Goal: Task Accomplishment & Management: Complete application form

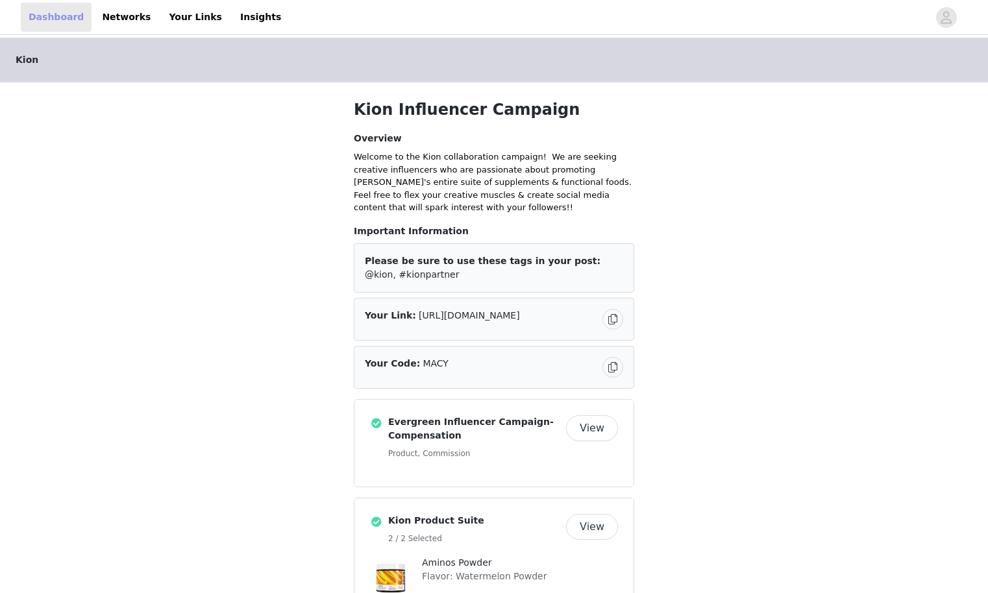
click at [73, 14] on link "Dashboard" at bounding box center [56, 17] width 71 height 29
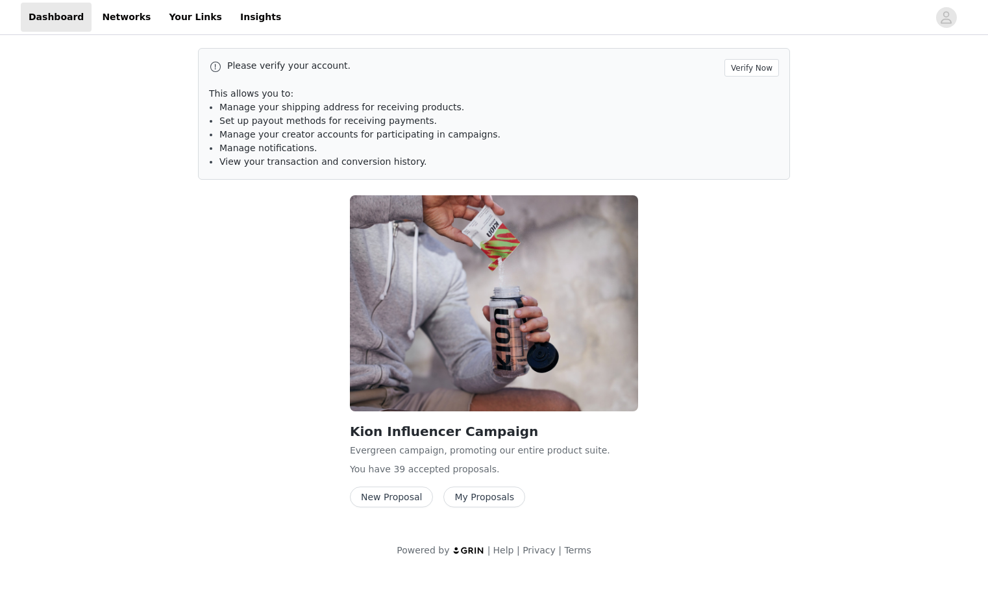
click at [403, 500] on button "New Proposal" at bounding box center [391, 497] width 83 height 21
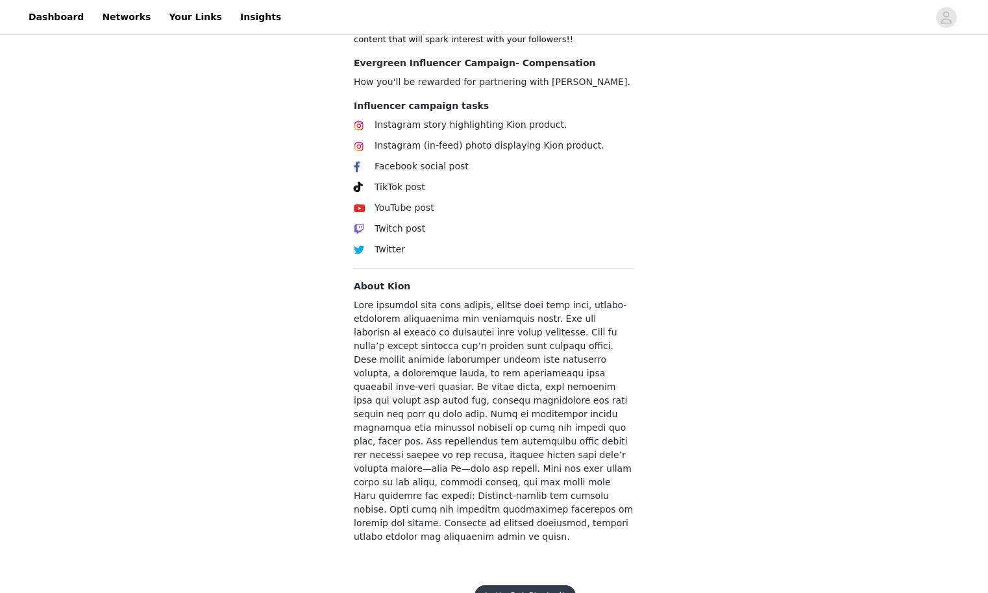
scroll to position [408, 0]
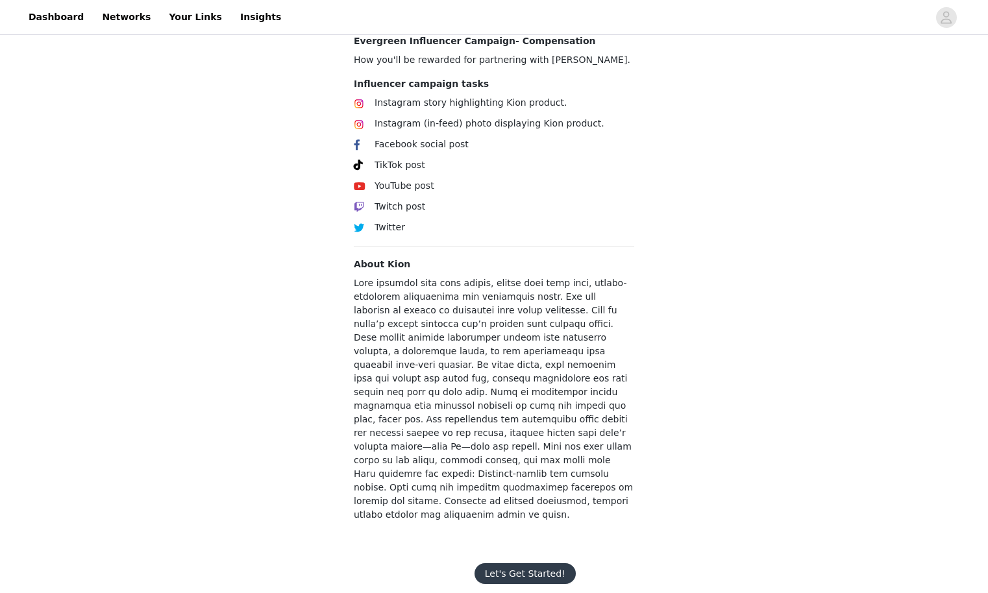
click at [538, 564] on button "Let's Get Started!" at bounding box center [525, 574] width 101 height 21
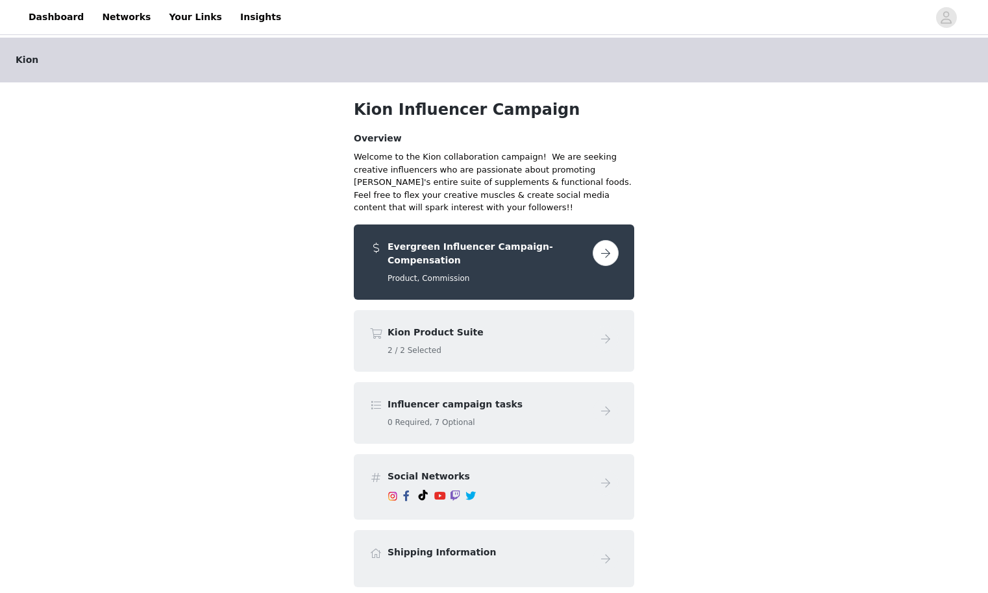
click at [604, 249] on button "button" at bounding box center [606, 253] width 26 height 26
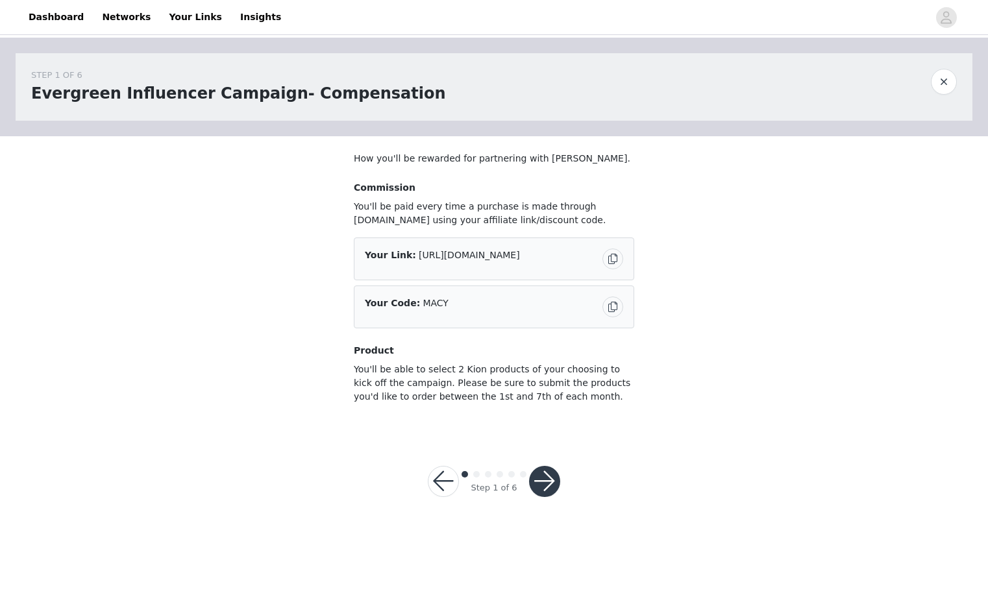
click at [548, 475] on button "button" at bounding box center [544, 481] width 31 height 31
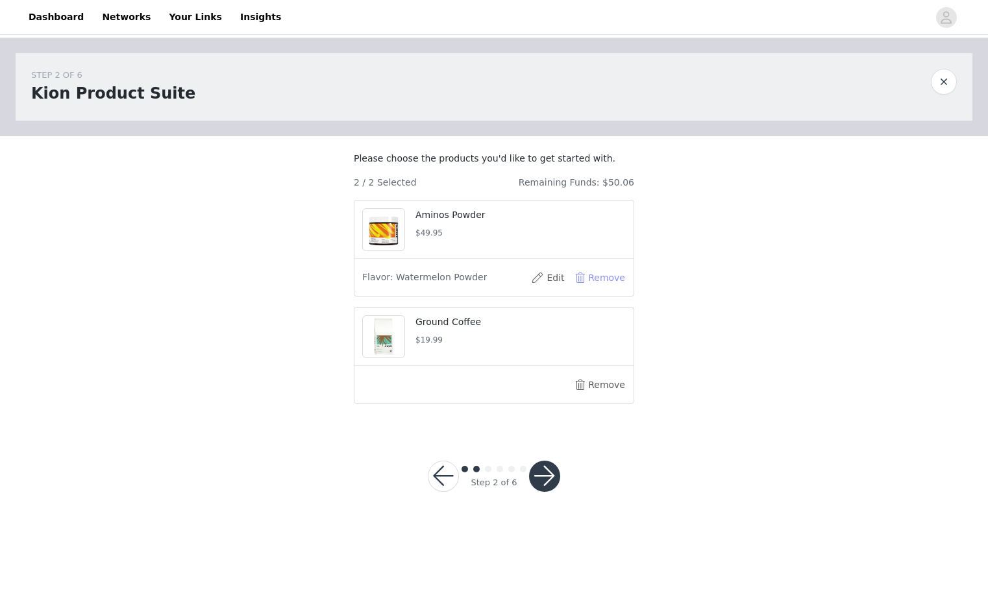
click at [587, 288] on button "Remove" at bounding box center [600, 277] width 52 height 21
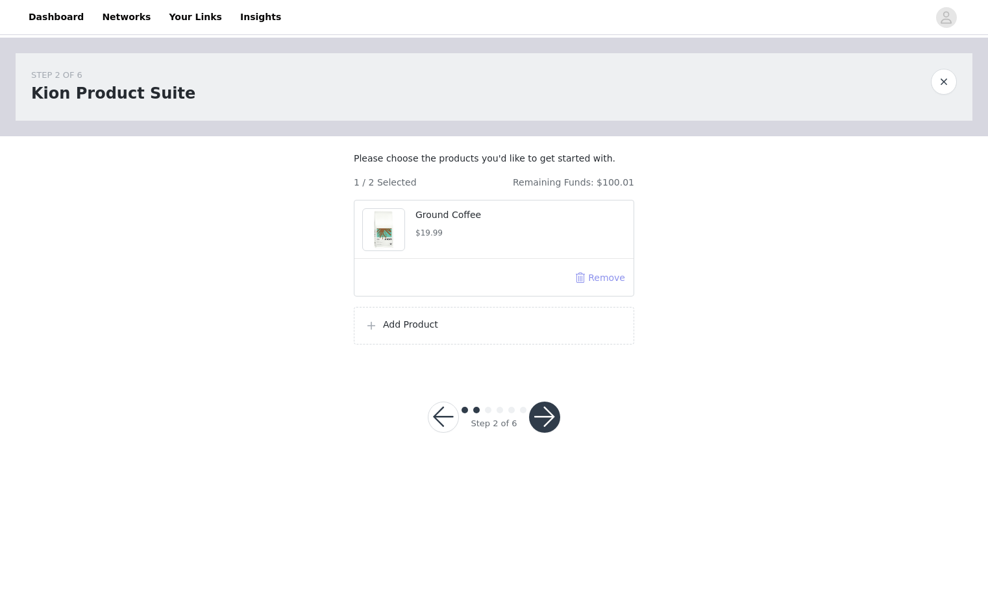
click at [587, 288] on button "Remove" at bounding box center [600, 277] width 52 height 21
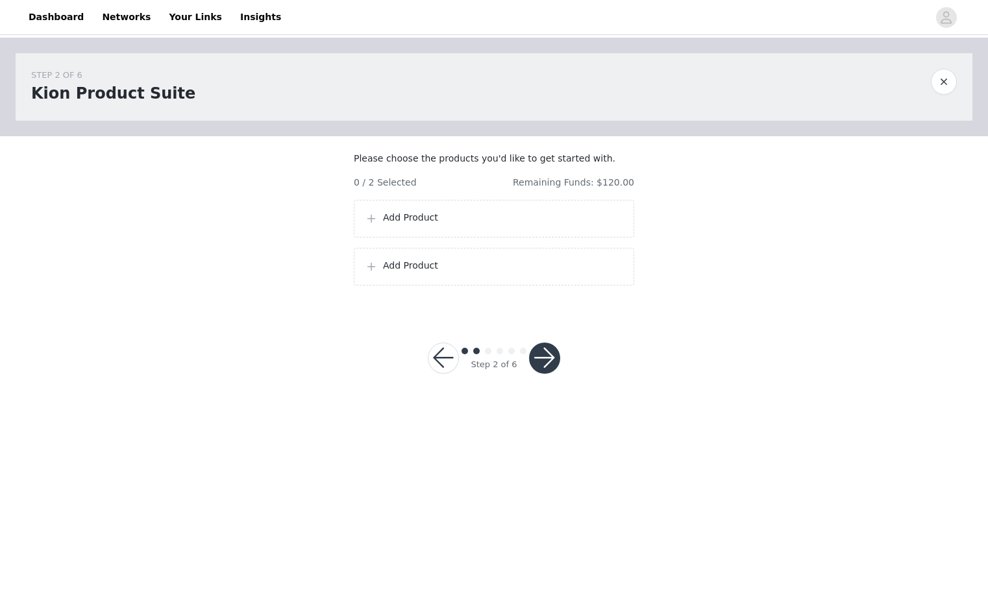
click at [524, 238] on div "Add Product" at bounding box center [494, 219] width 280 height 38
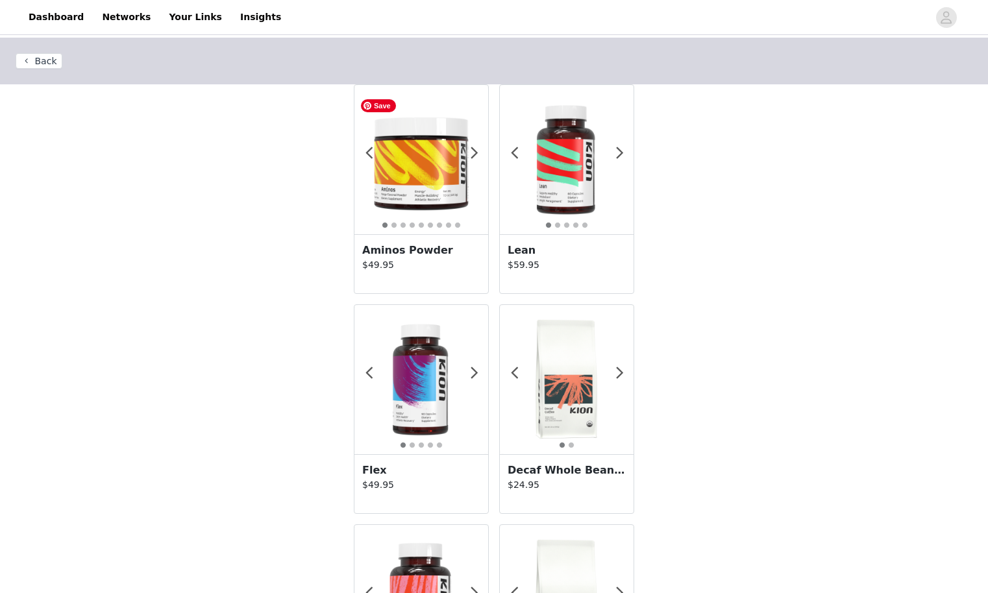
click at [428, 177] on img at bounding box center [421, 160] width 134 height 134
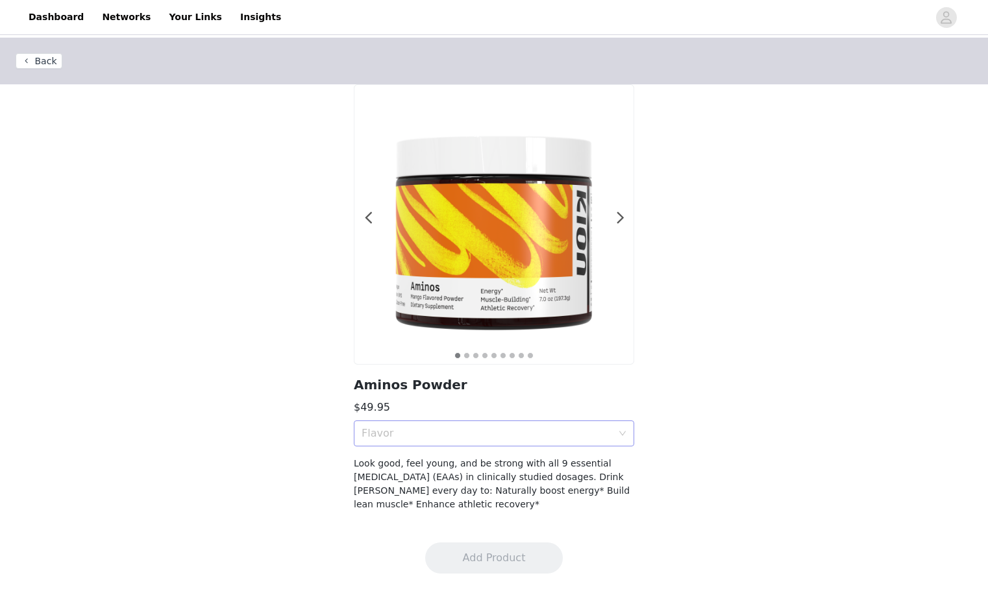
click at [516, 430] on div "Flavor" at bounding box center [487, 433] width 251 height 13
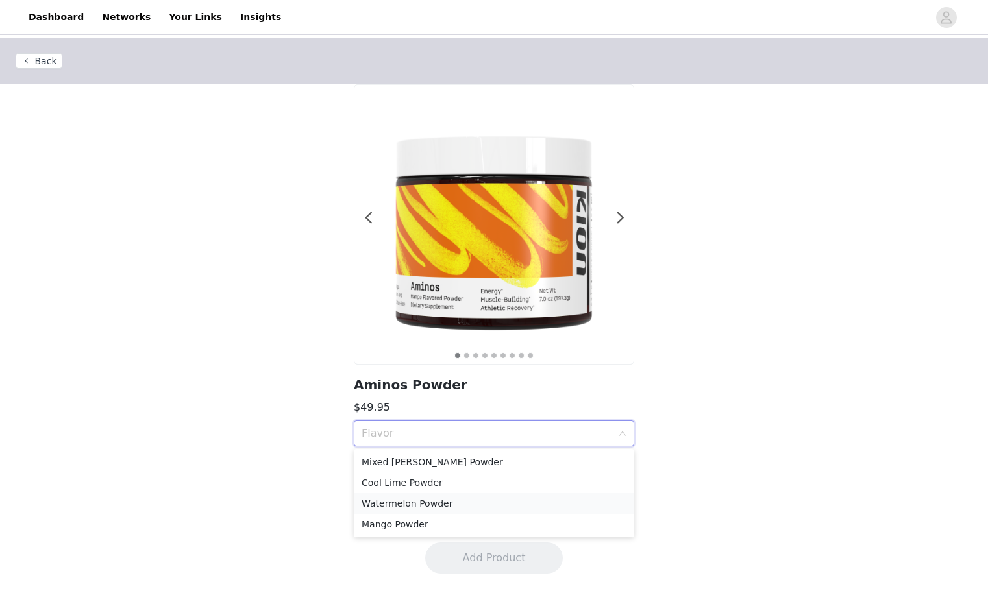
click at [472, 500] on div "Watermelon Powder" at bounding box center [494, 504] width 265 height 14
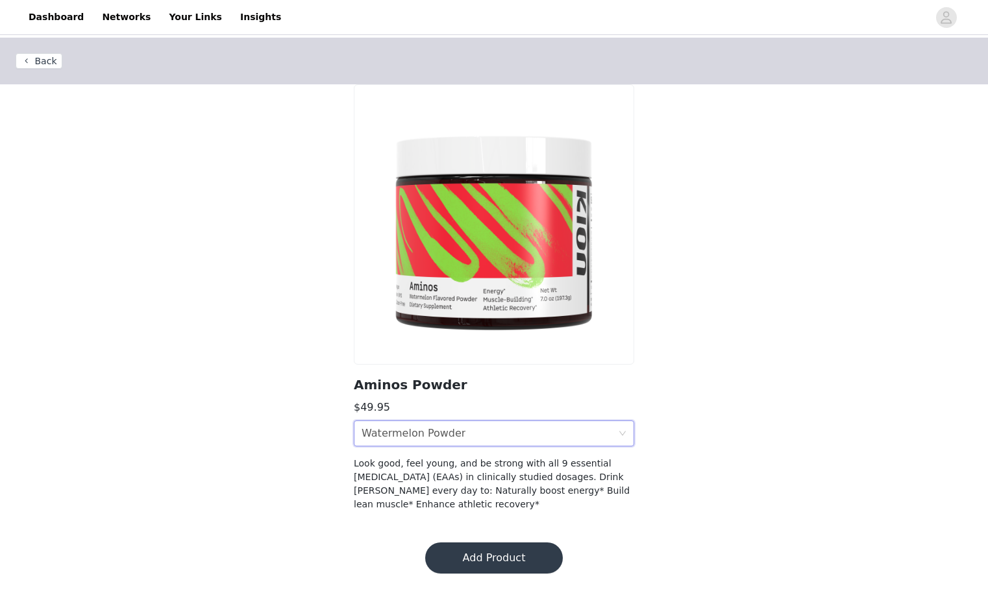
click at [464, 559] on button "Add Product" at bounding box center [494, 558] width 138 height 31
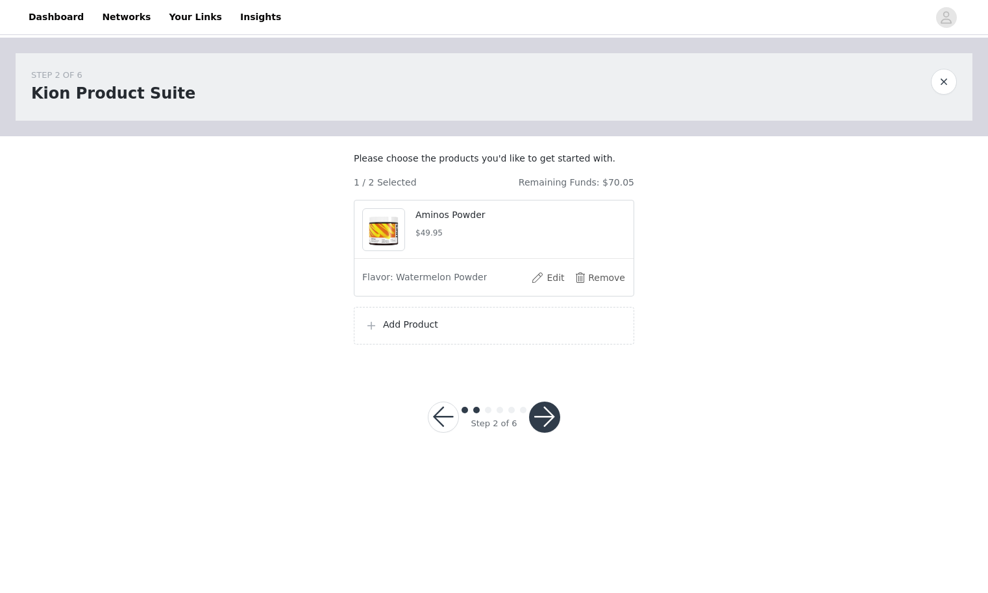
click at [462, 332] on p "Add Product" at bounding box center [503, 325] width 240 height 14
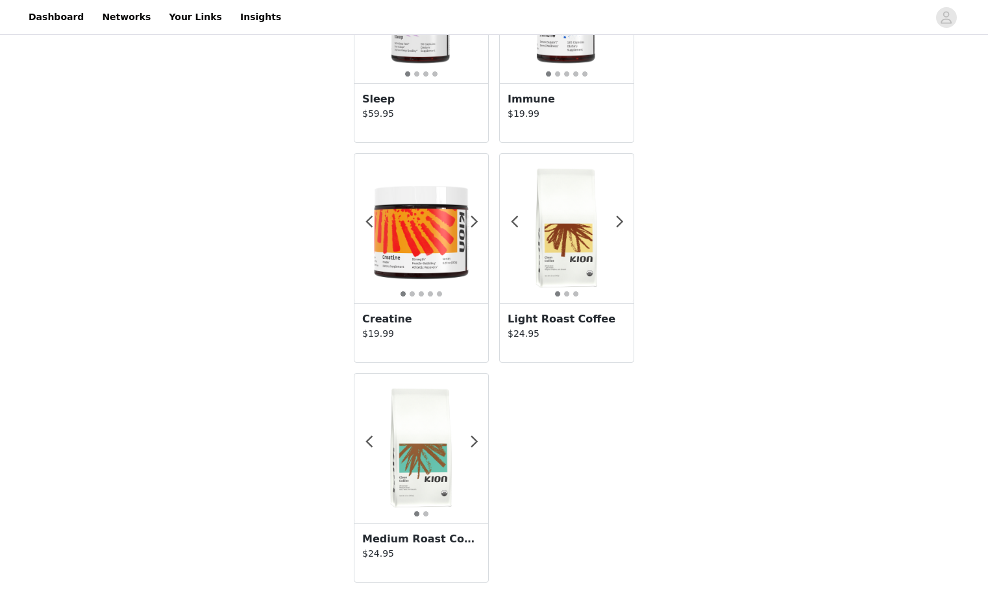
scroll to position [1267, 0]
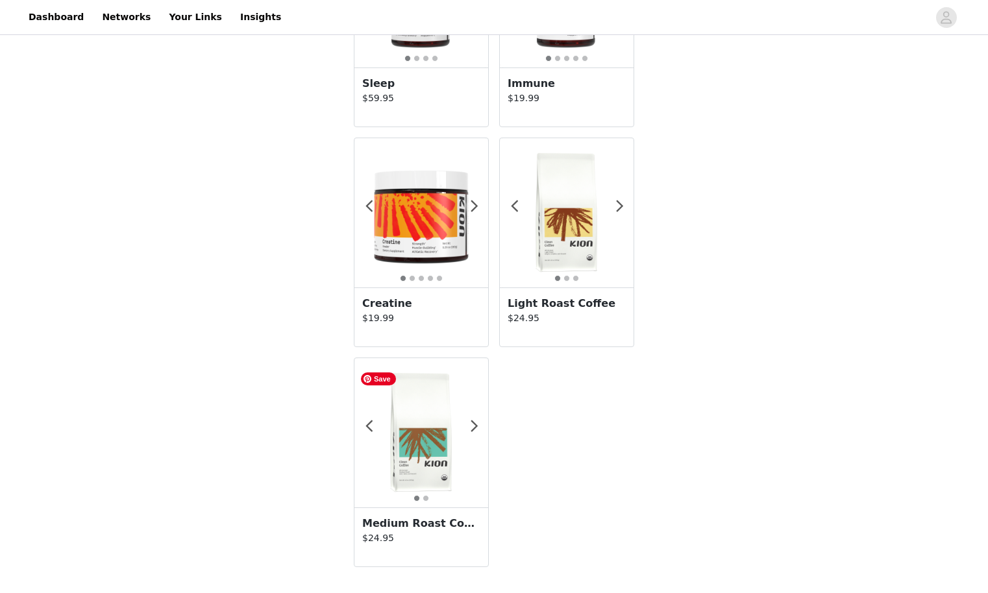
click at [426, 416] on img at bounding box center [421, 433] width 134 height 134
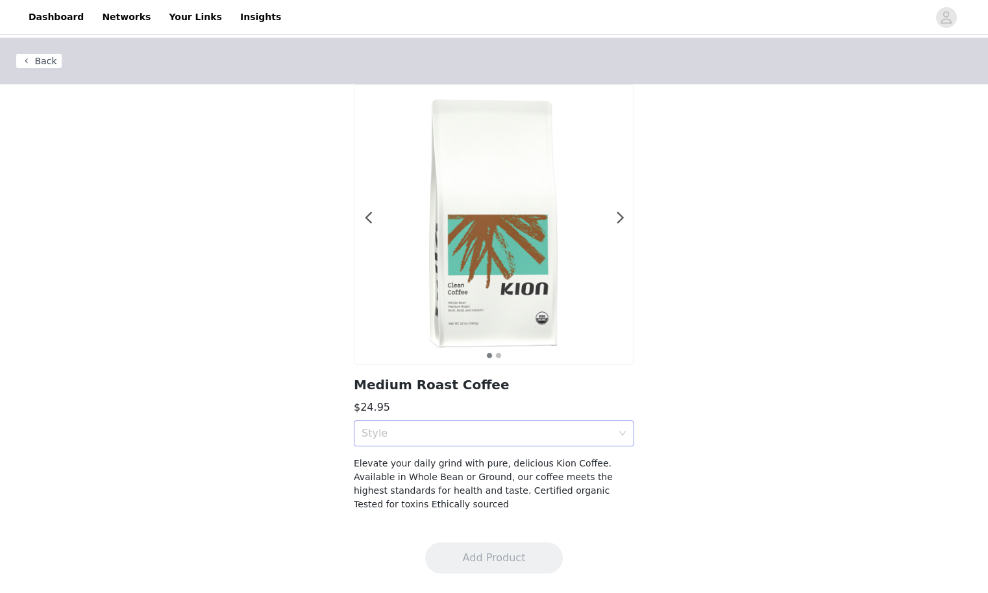
click at [408, 438] on div "Style" at bounding box center [487, 433] width 251 height 13
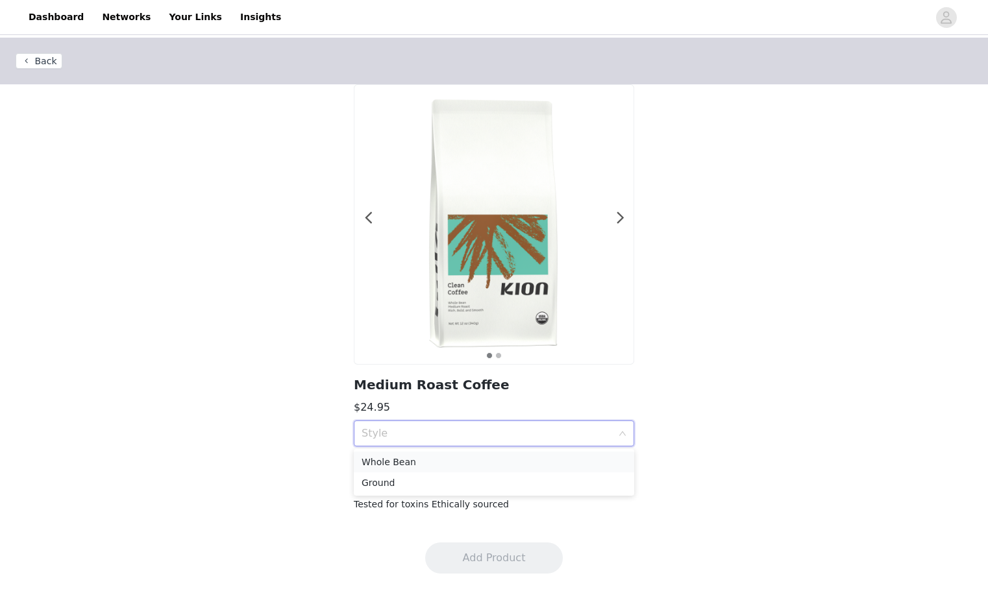
click at [406, 460] on div "Whole Bean" at bounding box center [494, 462] width 265 height 14
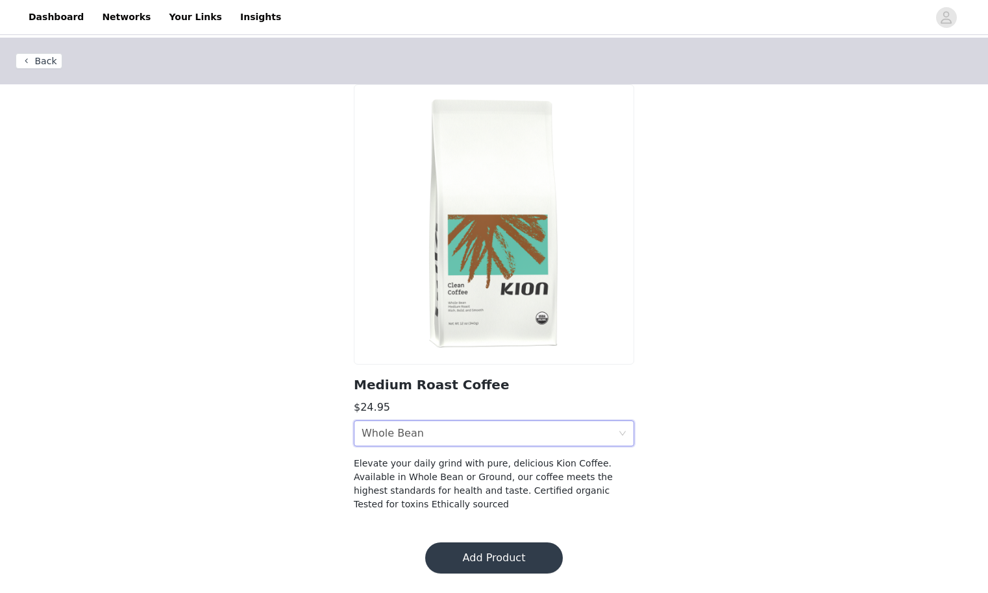
click at [454, 558] on button "Add Product" at bounding box center [494, 558] width 138 height 31
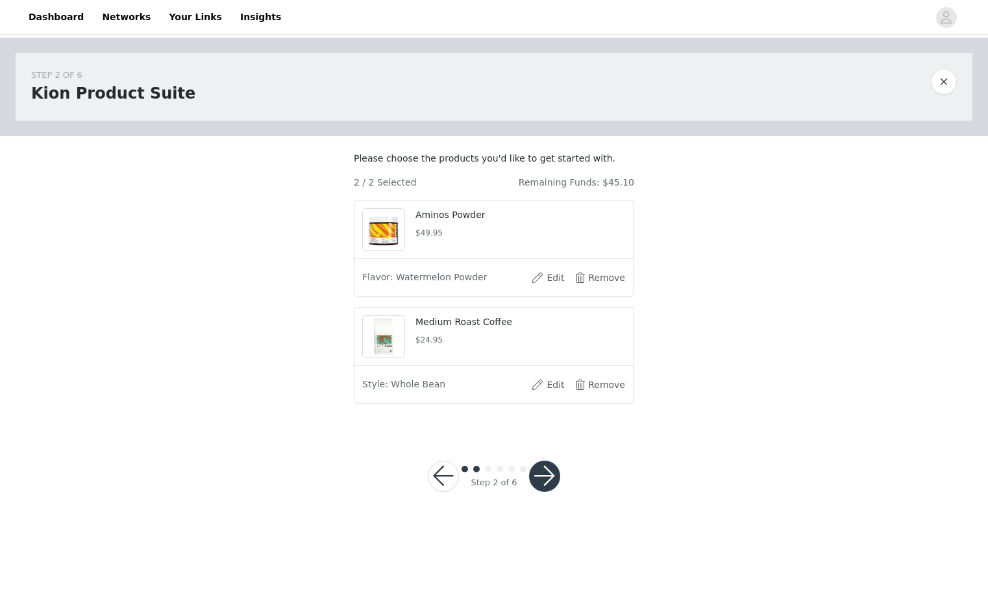
click at [549, 492] on button "button" at bounding box center [544, 476] width 31 height 31
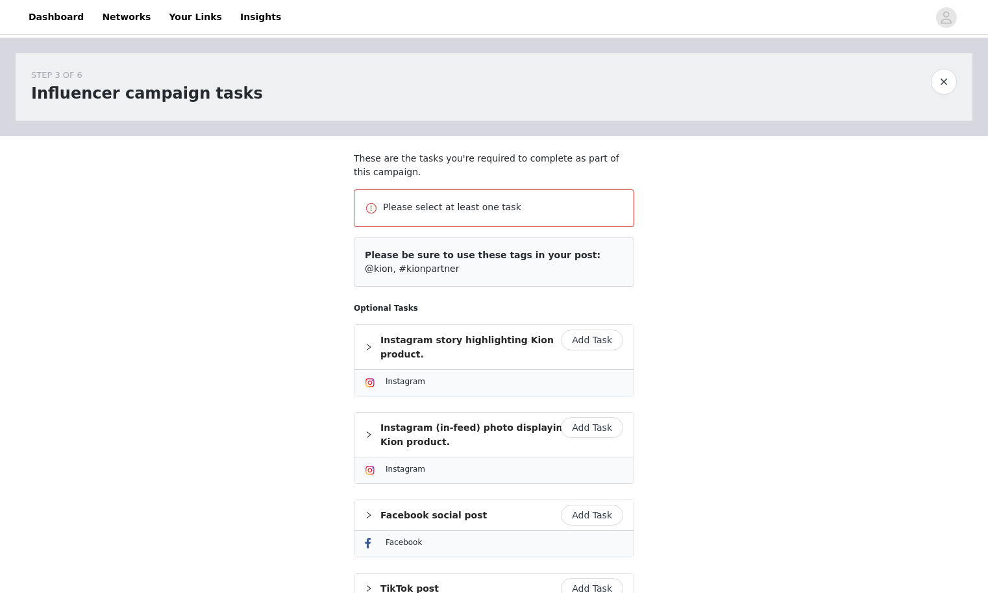
click at [607, 343] on button "Add Task" at bounding box center [592, 340] width 62 height 21
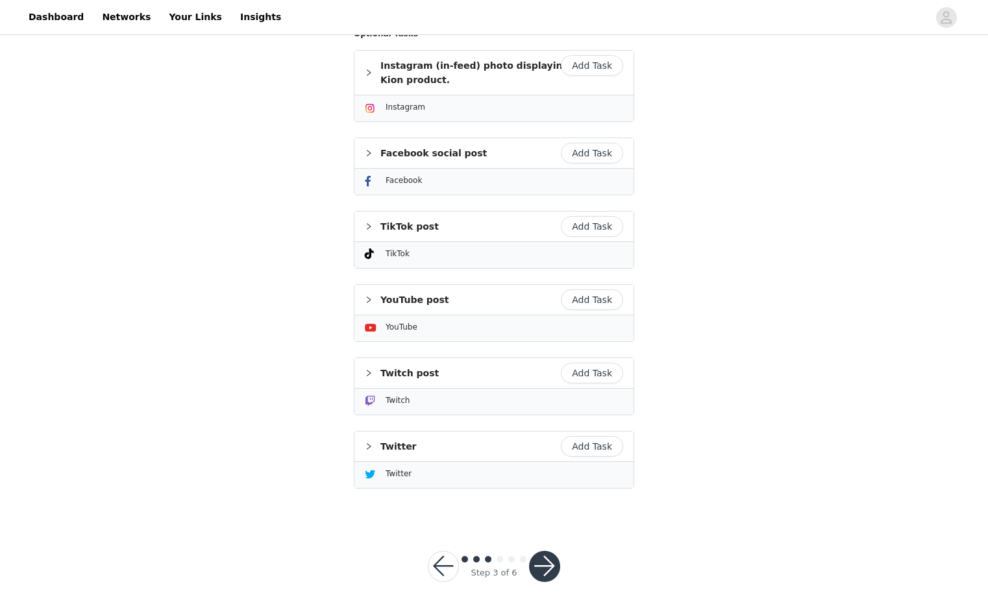
scroll to position [387, 0]
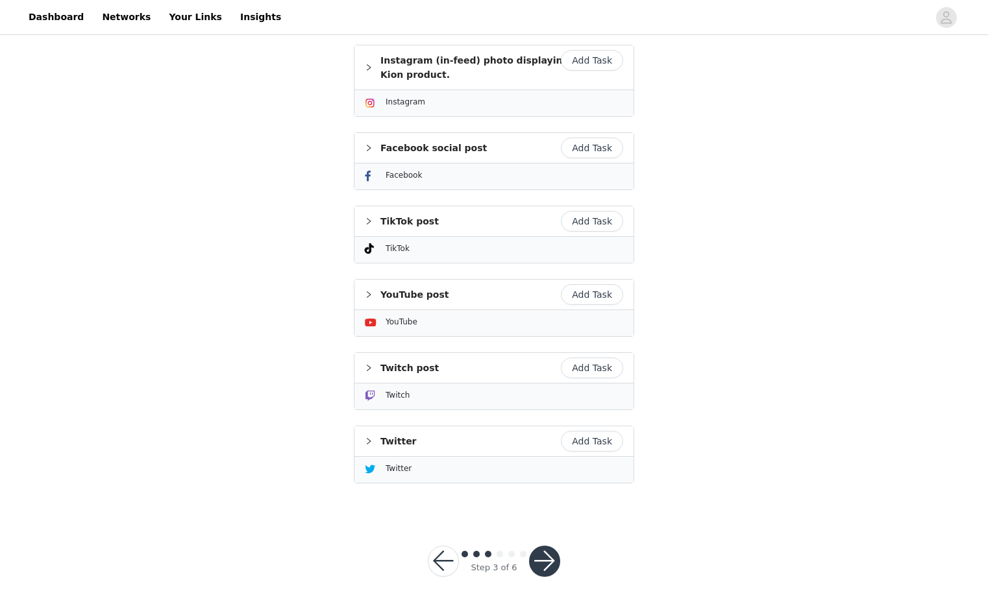
click at [541, 546] on button "button" at bounding box center [544, 561] width 31 height 31
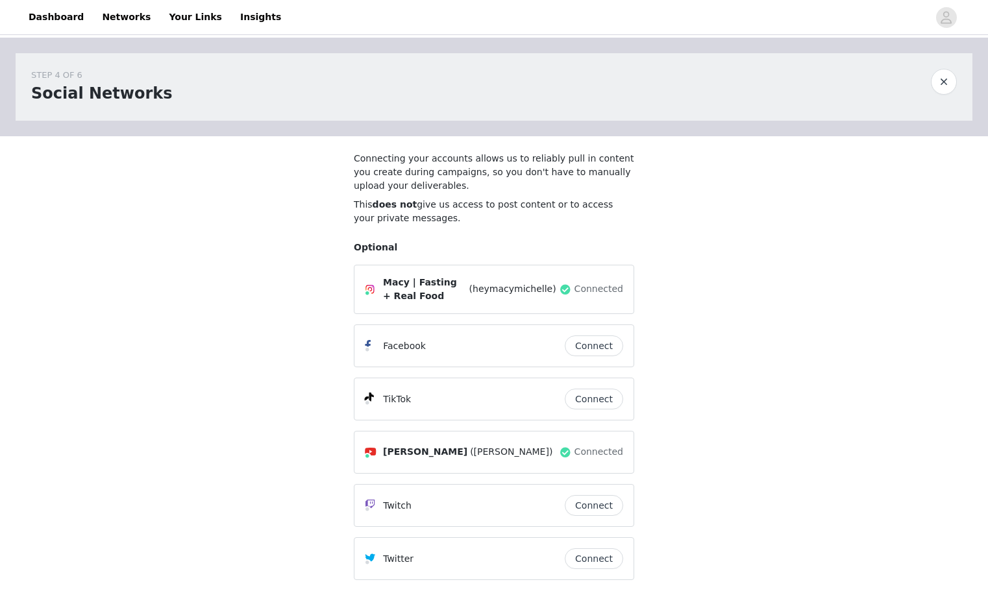
scroll to position [106, 0]
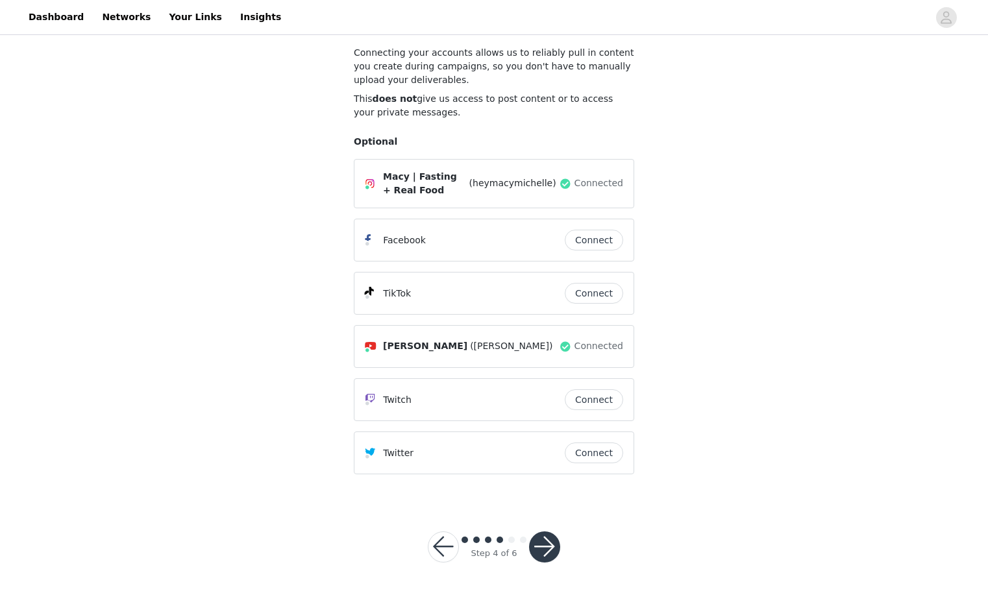
click at [554, 545] on button "button" at bounding box center [544, 547] width 31 height 31
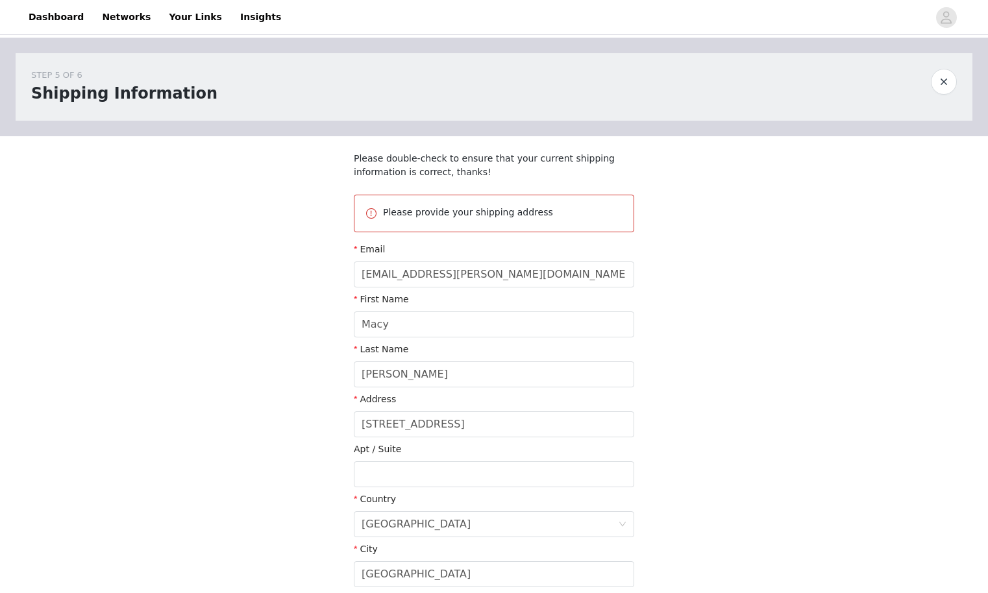
scroll to position [208, 0]
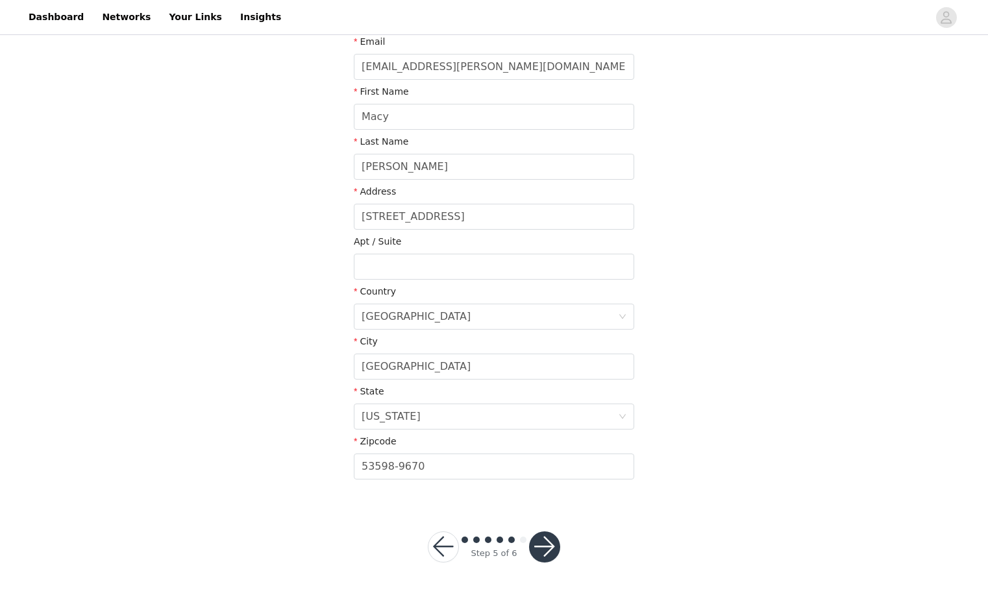
click at [553, 541] on button "button" at bounding box center [544, 547] width 31 height 31
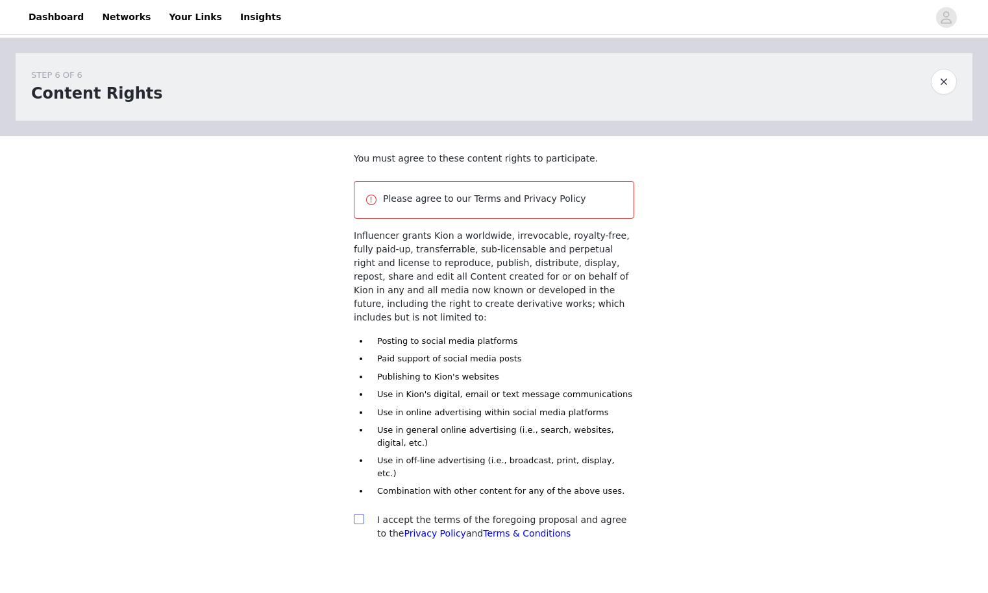
click at [356, 514] on input "checkbox" at bounding box center [358, 518] width 9 height 9
checkbox input "true"
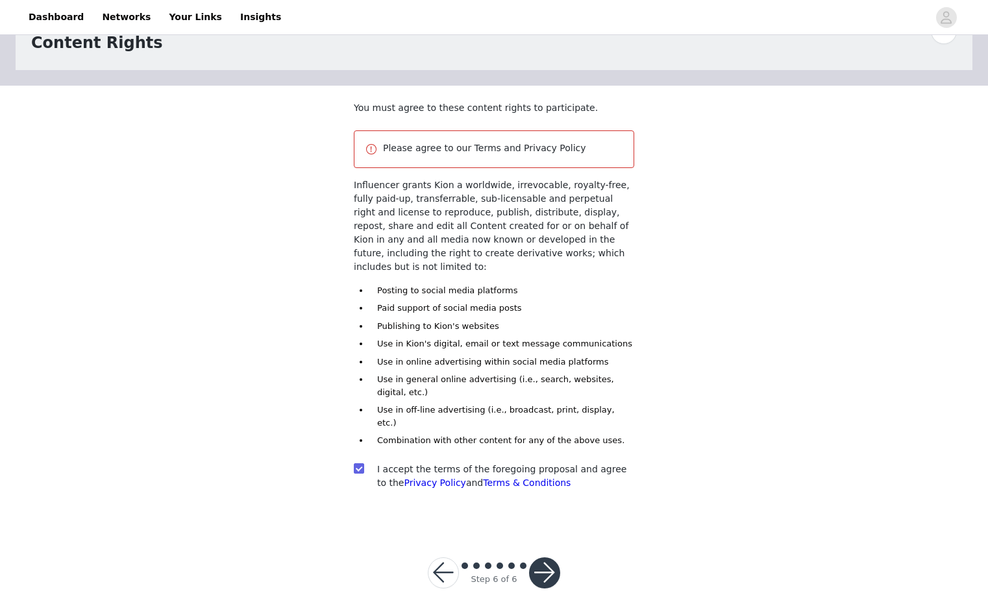
click at [546, 558] on button "button" at bounding box center [544, 573] width 31 height 31
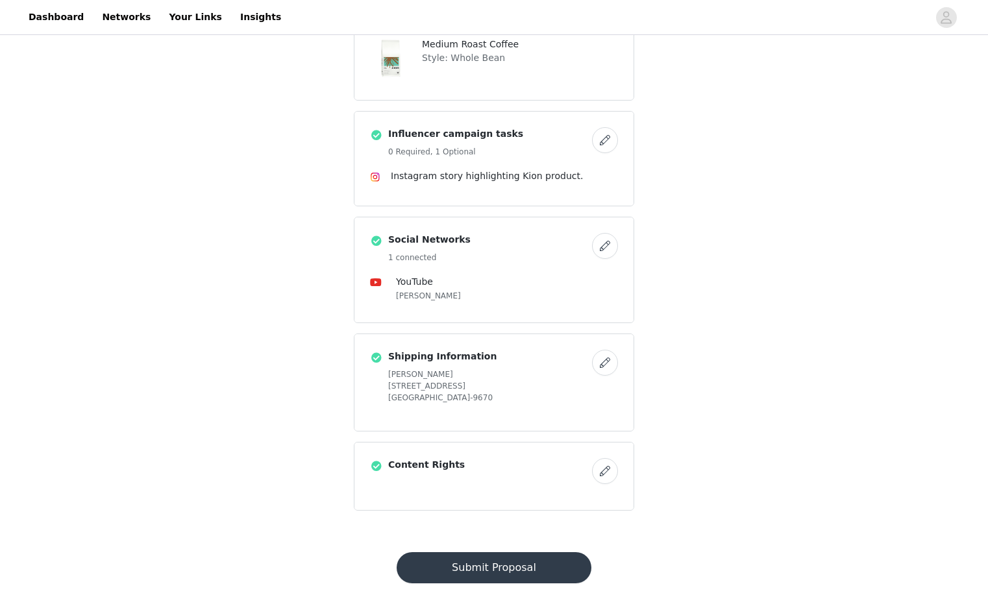
scroll to position [417, 0]
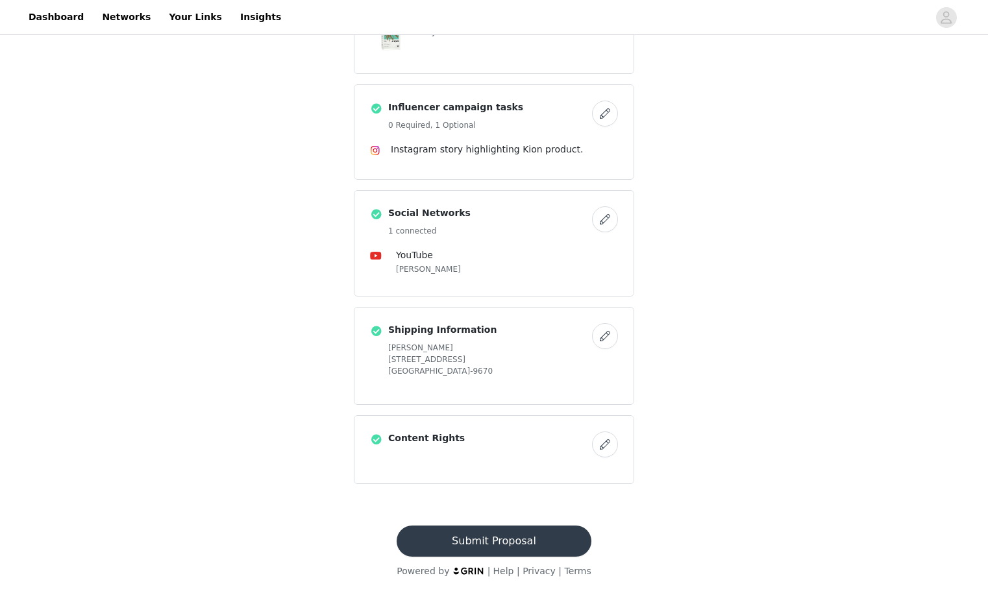
click at [523, 543] on button "Submit Proposal" at bounding box center [494, 541] width 194 height 31
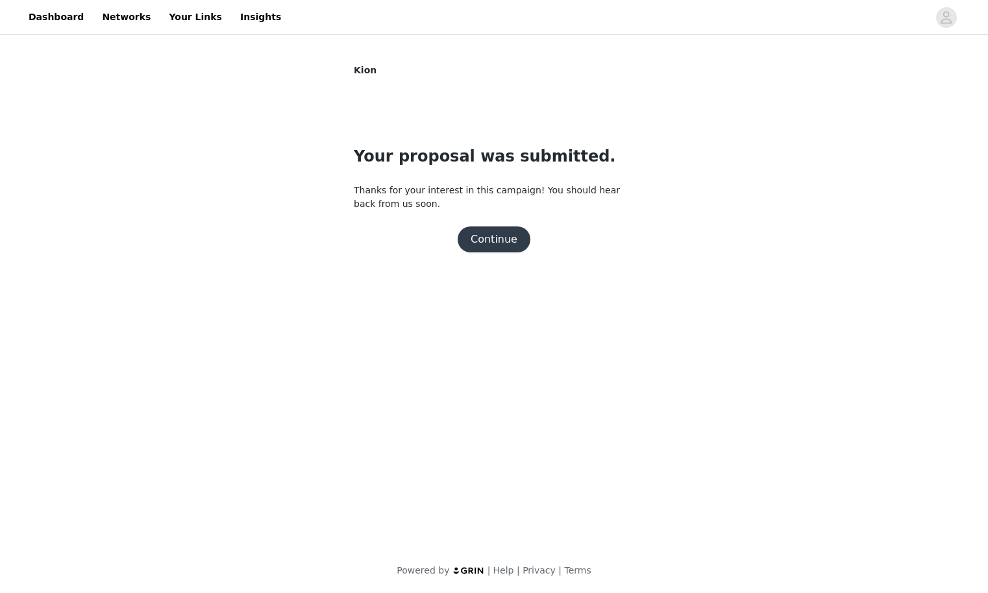
scroll to position [0, 0]
click at [519, 240] on button "Continue" at bounding box center [494, 240] width 73 height 26
